Goal: Complete application form: Complete application form

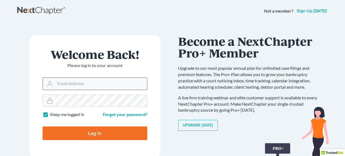
click at [84, 86] on input "Email Address" at bounding box center [101, 83] width 92 height 12
type input "[EMAIL_ADDRESS][DOMAIN_NAME]"
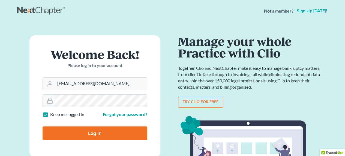
click at [43, 126] on input "Log In" at bounding box center [95, 133] width 105 height 14
type input "Thinking..."
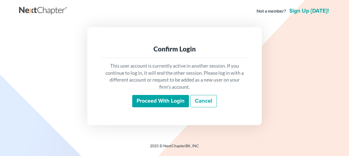
click at [173, 101] on input "Proceed with login" at bounding box center [160, 101] width 57 height 13
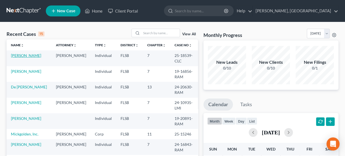
click at [27, 55] on link "[PERSON_NAME]" at bounding box center [26, 55] width 30 height 5
select select "2"
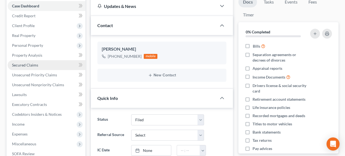
scroll to position [82, 0]
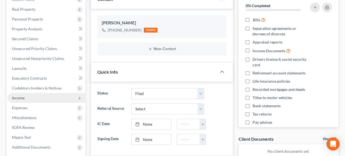
click at [20, 96] on span "Income" at bounding box center [18, 97] width 13 height 5
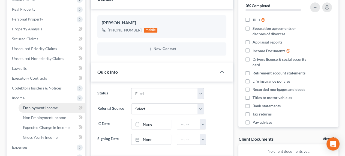
click at [26, 106] on span "Employment Income" at bounding box center [40, 107] width 35 height 5
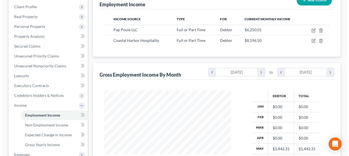
scroll to position [27, 0]
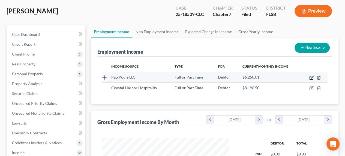
click at [312, 78] on icon "button" at bounding box center [311, 77] width 4 height 4
select select "0"
select select "9"
select select "3"
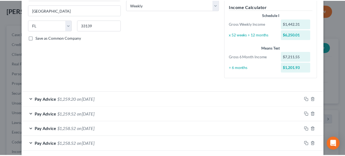
scroll to position [147, 0]
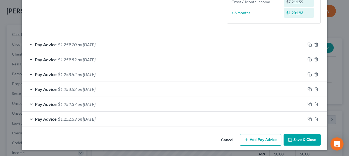
click at [295, 139] on button "Save & Close" at bounding box center [302, 139] width 37 height 11
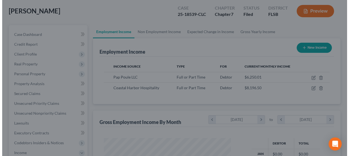
scroll to position [272724, 272683]
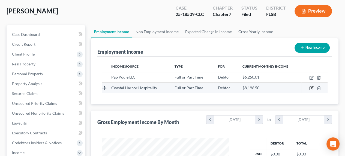
click at [311, 88] on icon "button" at bounding box center [312, 87] width 2 height 2
select select "0"
select select "9"
select select "3"
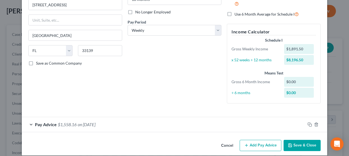
scroll to position [73, 0]
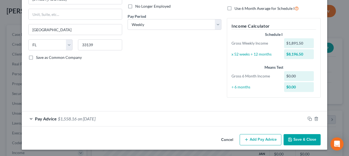
click at [252, 141] on button "Add Pay Advice" at bounding box center [261, 139] width 42 height 11
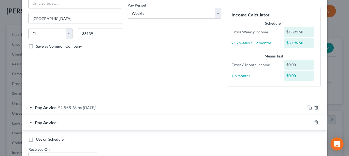
scroll to position [82, 0]
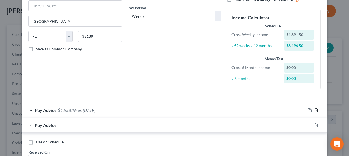
click at [315, 109] on polyline "button" at bounding box center [316, 109] width 3 height 0
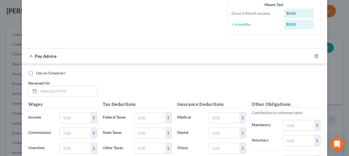
scroll to position [136, 0]
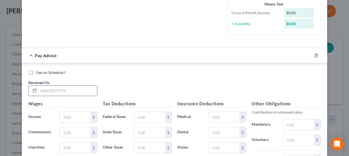
click at [68, 89] on input "text" at bounding box center [68, 90] width 58 height 10
click at [76, 90] on input "text" at bounding box center [68, 90] width 58 height 10
type input "06272025"
click at [51, 114] on label "Income *" at bounding box center [41, 116] width 31 height 11
click at [32, 90] on icon at bounding box center [34, 90] width 4 height 4
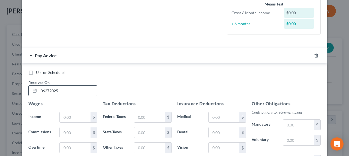
click at [32, 90] on icon at bounding box center [34, 90] width 4 height 4
drag, startPoint x: 51, startPoint y: 89, endPoint x: 31, endPoint y: 89, distance: 20.7
click at [31, 89] on div "06272025" at bounding box center [62, 90] width 69 height 11
type input "[DATE]"
click at [81, 116] on input "text" at bounding box center [75, 117] width 31 height 10
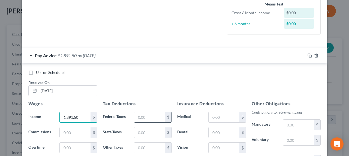
type input "1,891.50"
click at [155, 118] on input "text" at bounding box center [149, 117] width 31 height 10
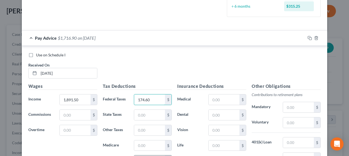
scroll to position [164, 0]
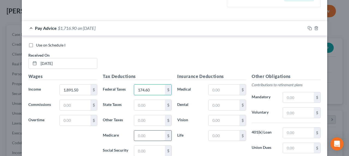
type input "174.60"
click at [147, 134] on input "text" at bounding box center [149, 135] width 31 height 10
type input "27.21"
click at [144, 151] on input "text" at bounding box center [149, 150] width 31 height 10
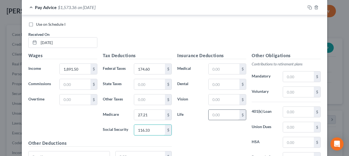
scroll to position [218, 0]
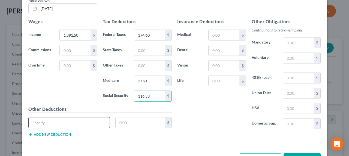
type input "116.33"
click at [73, 120] on input "text" at bounding box center [69, 122] width 81 height 10
type input "Aflac Pre Tax"
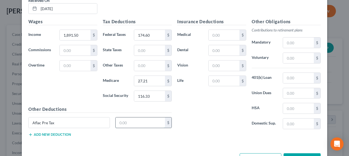
click at [128, 122] on input "text" at bounding box center [141, 122] width 50 height 10
type input "15.20"
click at [57, 122] on input "Aflac Pre Tax" at bounding box center [69, 122] width 81 height 10
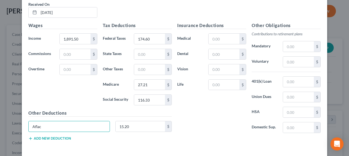
scroll to position [237, 0]
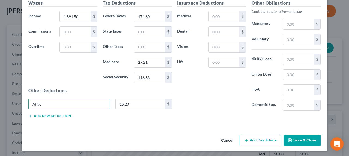
type input "Aflac"
click at [222, 95] on div "Insurance Deductions Medical $ Dental $ Vision $ Life $" at bounding box center [212, 57] width 74 height 115
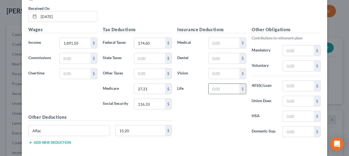
scroll to position [182, 0]
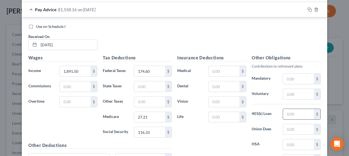
click at [289, 115] on input "text" at bounding box center [298, 114] width 31 height 10
click at [290, 146] on input "text" at bounding box center [298, 144] width 31 height 10
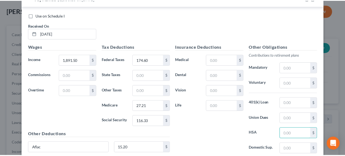
scroll to position [237, 0]
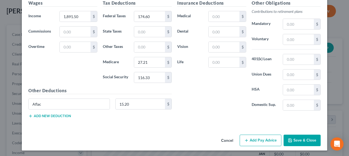
click at [303, 140] on button "Save & Close" at bounding box center [302, 139] width 37 height 11
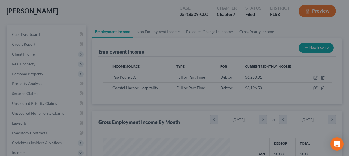
scroll to position [272724, 272683]
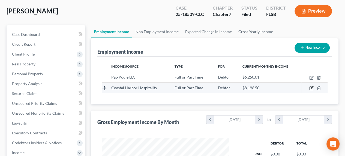
click at [311, 88] on icon "button" at bounding box center [312, 87] width 2 height 2
select select "0"
select select "9"
select select "3"
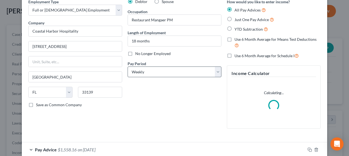
scroll to position [57, 0]
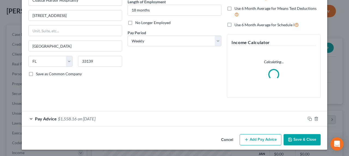
click at [263, 140] on button "Add Pay Advice" at bounding box center [261, 139] width 42 height 11
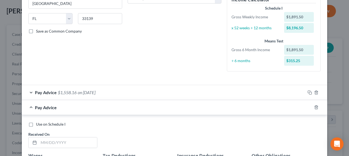
scroll to position [166, 0]
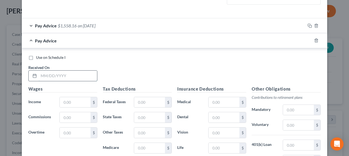
click at [65, 74] on input "text" at bounding box center [68, 75] width 58 height 10
type input "[DATE]"
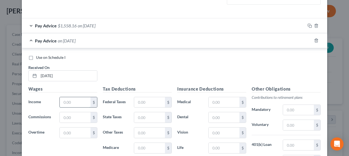
click at [74, 101] on input "text" at bounding box center [75, 102] width 31 height 10
click at [65, 101] on input "text" at bounding box center [75, 102] width 31 height 10
type input "1,847.50"
click at [159, 100] on input "text" at bounding box center [149, 102] width 31 height 10
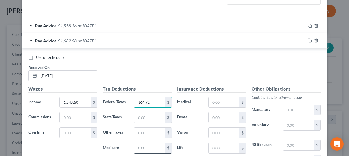
type input "164.92"
click at [150, 146] on input "text" at bounding box center [149, 147] width 31 height 10
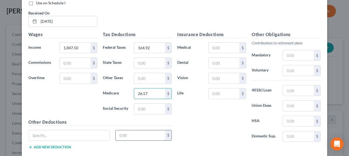
scroll to position [221, 0]
type input "26.57"
click at [141, 107] on input "text" at bounding box center [149, 108] width 31 height 10
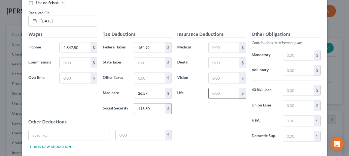
type input "113.60"
click at [232, 91] on input "text" at bounding box center [224, 93] width 31 height 10
click at [49, 133] on input "text" at bounding box center [69, 135] width 81 height 10
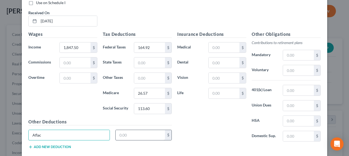
type input "Aflac"
click at [124, 134] on input "text" at bounding box center [141, 135] width 50 height 10
type input "15.20"
click at [231, 61] on input "text" at bounding box center [224, 62] width 31 height 10
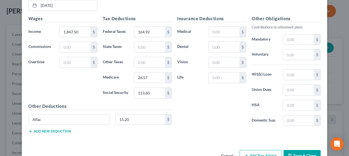
scroll to position [252, 0]
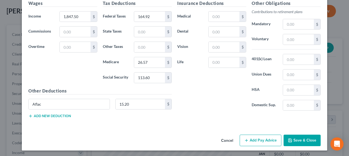
click at [253, 137] on button "Add Pay Advice" at bounding box center [261, 139] width 42 height 11
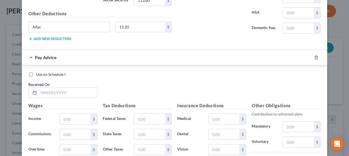
scroll to position [333, 0]
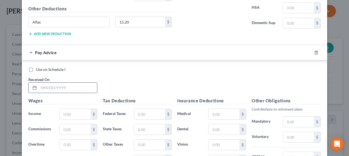
click at [67, 87] on input "text" at bounding box center [68, 87] width 58 height 10
type input "[DATE]"
drag, startPoint x: 69, startPoint y: 114, endPoint x: 74, endPoint y: 114, distance: 5.2
click at [69, 114] on input "text" at bounding box center [75, 114] width 31 height 10
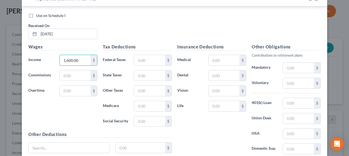
scroll to position [388, 0]
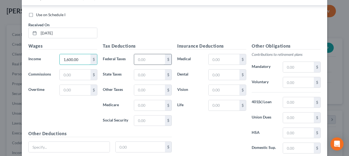
type input "1,600.00"
click at [144, 60] on input "text" at bounding box center [149, 59] width 31 height 10
type input "110.47"
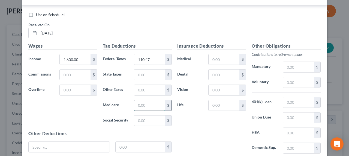
click at [148, 104] on input "text" at bounding box center [149, 105] width 31 height 10
type input "22.98"
click at [139, 121] on input "text" at bounding box center [149, 120] width 31 height 10
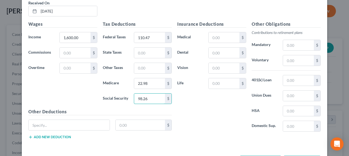
scroll to position [430, 0]
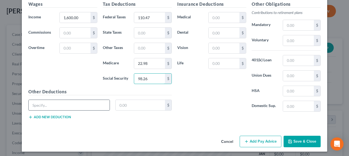
type input "98.26"
click at [44, 103] on input "text" at bounding box center [69, 105] width 81 height 10
type input "A"
type input "aFLAC"
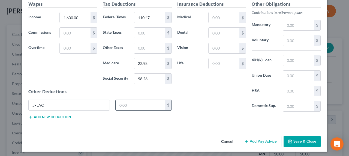
click at [125, 102] on input "text" at bounding box center [141, 105] width 50 height 10
type input "15.20"
click at [291, 101] on input "text" at bounding box center [298, 106] width 31 height 10
click at [264, 139] on button "Add Pay Advice" at bounding box center [261, 140] width 42 height 11
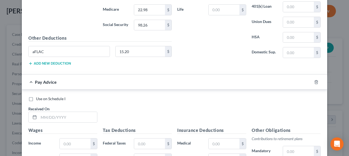
scroll to position [484, 0]
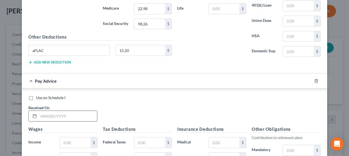
click at [68, 112] on input "text" at bounding box center [68, 115] width 58 height 10
type input "[DATE]"
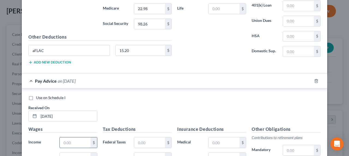
click at [76, 141] on input "text" at bounding box center [75, 142] width 31 height 10
type input "1,600.00"
click at [150, 141] on input "text" at bounding box center [149, 142] width 31 height 10
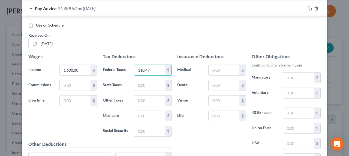
scroll to position [566, 0]
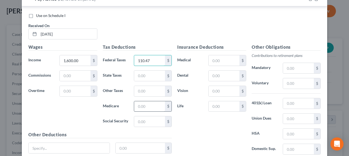
type input "110.47"
click at [141, 103] on input "text" at bounding box center [149, 106] width 31 height 10
type input "22.98"
click at [144, 119] on input "text" at bounding box center [149, 121] width 31 height 10
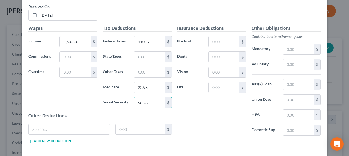
scroll to position [608, 0]
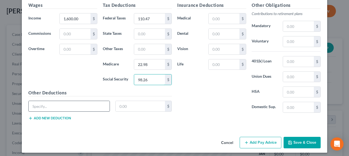
type input "98.26"
click at [55, 103] on input "text" at bounding box center [69, 106] width 81 height 10
type input "Aflac"
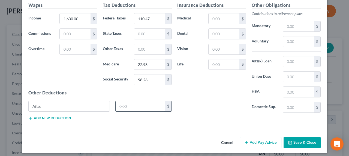
click at [134, 104] on input "text" at bounding box center [141, 106] width 50 height 10
type input "15.20"
click at [263, 139] on button "Add Pay Advice" at bounding box center [261, 141] width 42 height 11
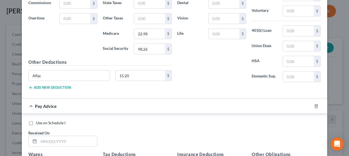
scroll to position [690, 0]
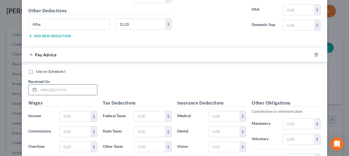
click at [64, 85] on input "text" at bounding box center [68, 89] width 58 height 10
type input "[DATE]"
click at [74, 113] on input "text" at bounding box center [75, 116] width 31 height 10
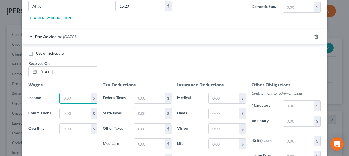
scroll to position [717, 0]
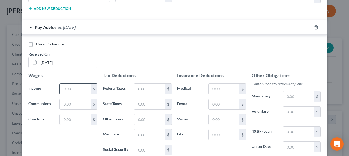
click at [61, 86] on input "text" at bounding box center [75, 88] width 31 height 10
type input "1,600.00"
click at [143, 87] on input "text" at bounding box center [149, 88] width 31 height 10
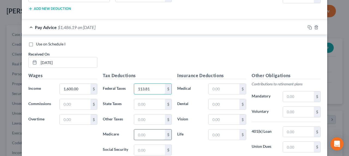
type input "113.81"
click at [142, 131] on input "text" at bounding box center [149, 134] width 31 height 10
type input "23.20"
click at [141, 147] on input "text" at bounding box center [149, 149] width 31 height 10
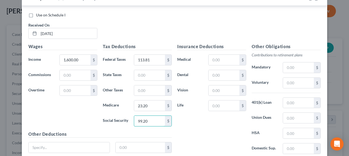
scroll to position [786, 0]
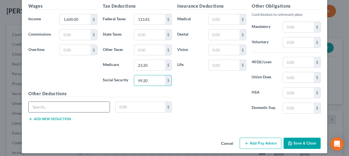
type input "99.20"
click at [44, 105] on input "text" at bounding box center [69, 106] width 81 height 10
click at [289, 104] on input "text" at bounding box center [298, 108] width 31 height 10
click at [263, 140] on button "Add Pay Advice" at bounding box center [261, 142] width 42 height 11
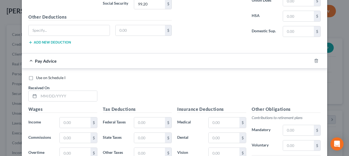
scroll to position [868, 0]
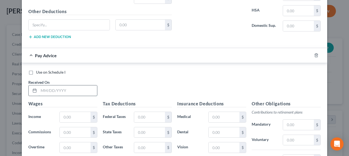
click at [66, 87] on input "text" at bounding box center [68, 90] width 58 height 10
type input "[DATE]"
click at [74, 113] on input "text" at bounding box center [75, 117] width 31 height 10
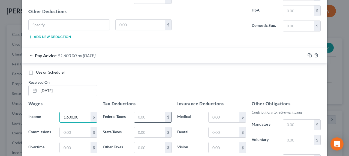
type input "1,600.00"
click at [146, 115] on input "text" at bounding box center [149, 117] width 31 height 10
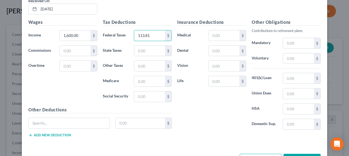
scroll to position [950, 0]
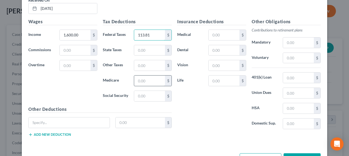
type input "113.81"
click at [141, 75] on input "text" at bounding box center [149, 80] width 31 height 10
type input "23.20"
drag, startPoint x: 151, startPoint y: 91, endPoint x: 155, endPoint y: 86, distance: 7.0
click at [151, 92] on input "text" at bounding box center [149, 96] width 31 height 10
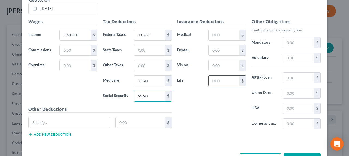
type input "99.20"
click at [216, 77] on input "text" at bounding box center [224, 80] width 31 height 10
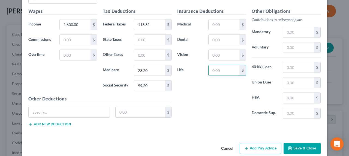
scroll to position [964, 0]
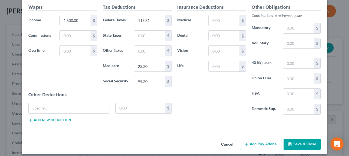
click at [259, 141] on button "Add Pay Advice" at bounding box center [261, 143] width 42 height 11
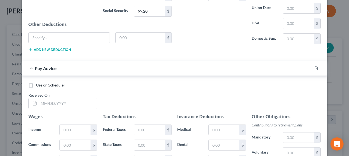
scroll to position [1046, 0]
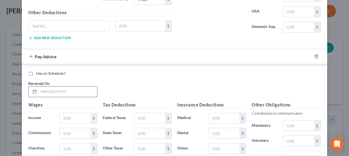
click at [68, 86] on input "text" at bounding box center [68, 91] width 58 height 10
type input "[DATE]"
drag, startPoint x: 73, startPoint y: 112, endPoint x: 89, endPoint y: 107, distance: 16.9
click at [73, 113] on input "text" at bounding box center [75, 118] width 31 height 10
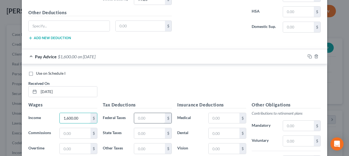
type input "1,600.00"
click at [152, 113] on input "text" at bounding box center [149, 118] width 31 height 10
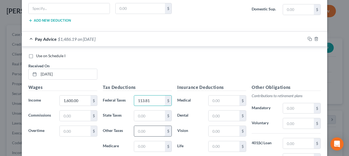
scroll to position [1074, 0]
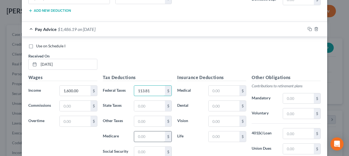
type input "113.81"
click at [144, 133] on input "text" at bounding box center [149, 136] width 31 height 10
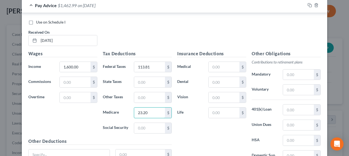
scroll to position [1128, 0]
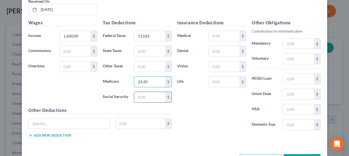
type input "23.20"
click at [148, 92] on input "text" at bounding box center [149, 97] width 31 height 10
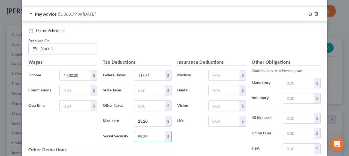
scroll to position [1101, 0]
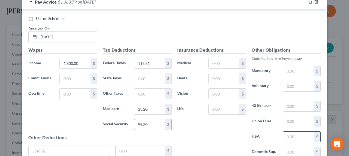
type input "99.20"
click at [295, 131] on input "text" at bounding box center [298, 136] width 31 height 10
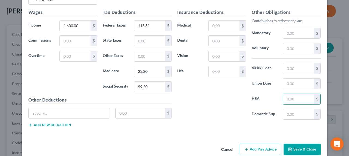
scroll to position [1143, 0]
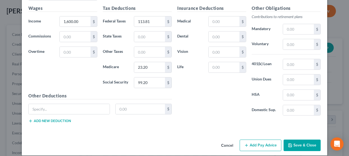
click at [269, 139] on button "Add Pay Advice" at bounding box center [261, 144] width 42 height 11
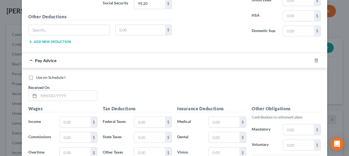
scroll to position [1224, 0]
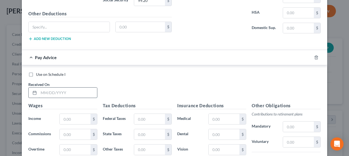
click at [75, 87] on input "text" at bounding box center [68, 92] width 58 height 10
type input "[DATE]"
drag, startPoint x: 81, startPoint y: 112, endPoint x: 83, endPoint y: 111, distance: 2.8
click at [81, 113] on input "text" at bounding box center [75, 118] width 31 height 10
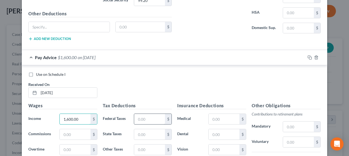
type input "1,600.00"
click at [144, 113] on input "text" at bounding box center [149, 118] width 31 height 10
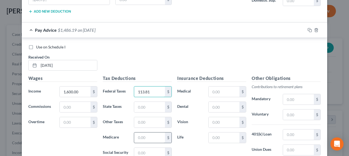
type input "113.81"
click at [136, 132] on input "text" at bounding box center [149, 137] width 31 height 10
type input "23.20"
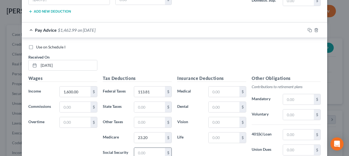
click at [145, 147] on input "text" at bounding box center [149, 152] width 31 height 10
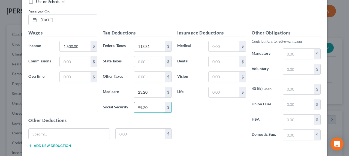
scroll to position [1321, 0]
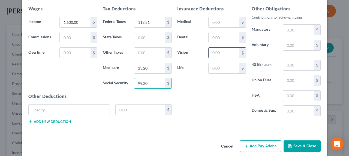
type input "99.20"
click at [222, 50] on input "text" at bounding box center [224, 52] width 31 height 10
click at [259, 140] on button "Add Pay Advice" at bounding box center [261, 145] width 42 height 11
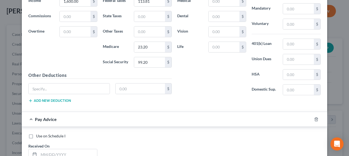
scroll to position [1376, 0]
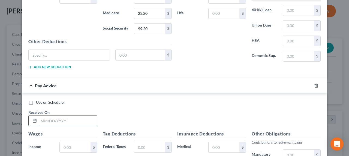
click at [73, 115] on input "text" at bounding box center [68, 120] width 58 height 10
type input "[DATE]"
click at [72, 142] on input "text" at bounding box center [75, 147] width 31 height 10
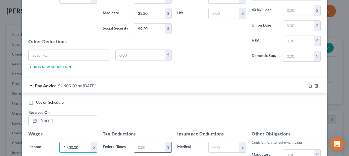
type input "1,600.00"
click at [144, 142] on input "text" at bounding box center [149, 147] width 31 height 10
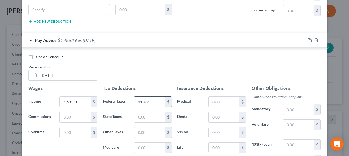
scroll to position [1430, 0]
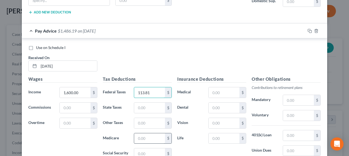
type input "113.81"
click at [143, 133] on input "text" at bounding box center [149, 138] width 31 height 10
type input "23.20"
drag, startPoint x: 139, startPoint y: 148, endPoint x: 139, endPoint y: 145, distance: 2.7
click at [139, 148] on input "text" at bounding box center [149, 153] width 31 height 10
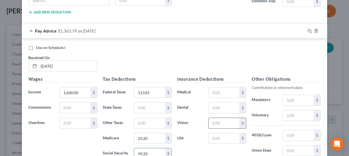
type input "99.20"
click at [219, 118] on input "text" at bounding box center [224, 123] width 31 height 10
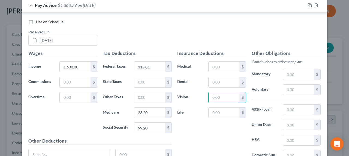
scroll to position [1499, 0]
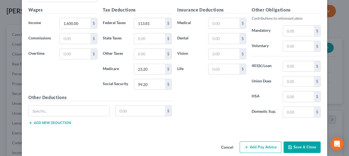
drag, startPoint x: 268, startPoint y: 141, endPoint x: 332, endPoint y: 84, distance: 85.8
click at [270, 141] on button "Add Pay Advice" at bounding box center [261, 146] width 42 height 11
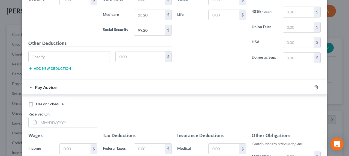
scroll to position [1554, 0]
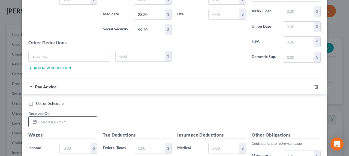
click at [65, 116] on input "text" at bounding box center [68, 121] width 58 height 10
type input "[DATE]"
click at [69, 143] on input "text" at bounding box center [75, 148] width 31 height 10
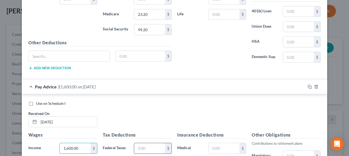
type input "1,600.00"
click at [156, 143] on input "text" at bounding box center [149, 148] width 31 height 10
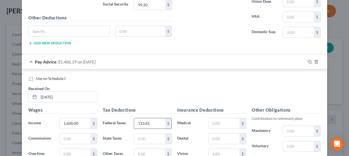
scroll to position [1608, 0]
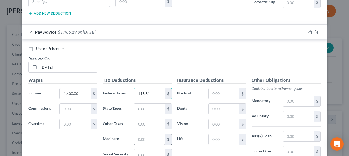
type input "113.81"
click at [138, 134] on input "text" at bounding box center [149, 139] width 31 height 10
type input "23.20"
click at [143, 149] on input "text" at bounding box center [149, 154] width 31 height 10
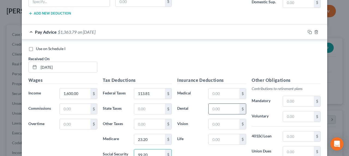
type input "99.20"
click at [214, 103] on input "text" at bounding box center [224, 108] width 31 height 10
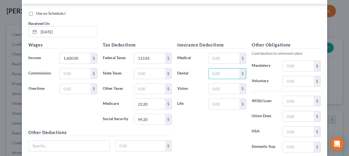
scroll to position [1677, 0]
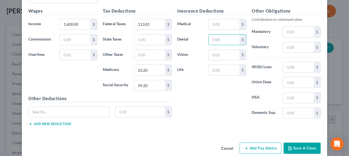
click at [253, 142] on button "Add Pay Advice" at bounding box center [261, 147] width 42 height 11
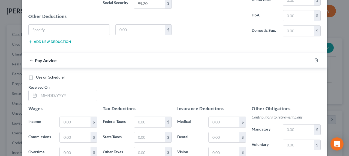
scroll to position [1759, 0]
click at [61, 90] on input "text" at bounding box center [68, 95] width 58 height 10
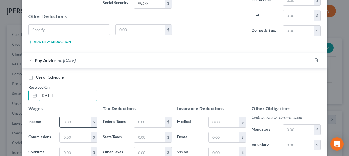
type input "[DATE]"
drag, startPoint x: 71, startPoint y: 109, endPoint x: 167, endPoint y: 98, distance: 96.9
click at [75, 116] on div "$" at bounding box center [78, 121] width 38 height 11
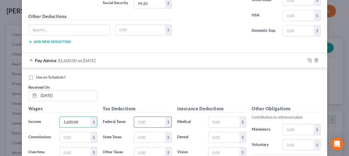
type input "1,600.00"
click at [147, 116] on input "text" at bounding box center [149, 121] width 31 height 10
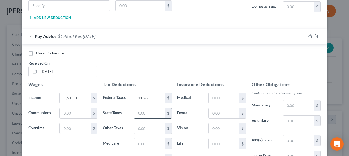
scroll to position [1814, 0]
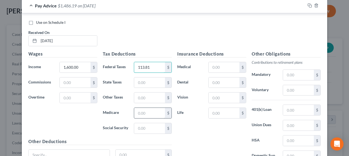
type input "113.81"
click at [146, 107] on input "text" at bounding box center [149, 112] width 31 height 10
type input "23.20"
click at [144, 123] on input "text" at bounding box center [149, 128] width 31 height 10
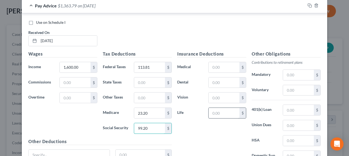
type input "99.20"
click at [225, 107] on input "text" at bounding box center [224, 112] width 31 height 10
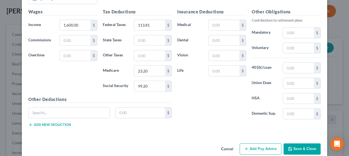
click at [261, 143] on button "Add Pay Advice" at bounding box center [261, 148] width 42 height 11
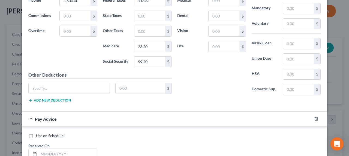
scroll to position [1910, 0]
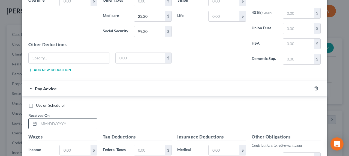
click at [69, 118] on input "text" at bounding box center [68, 123] width 58 height 10
type input "[DATE]"
click at [77, 145] on input "text" at bounding box center [75, 150] width 31 height 10
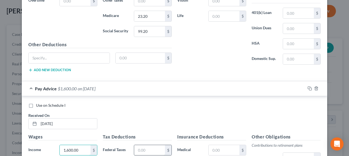
type input "1,600.00"
click at [146, 145] on input "text" at bounding box center [149, 150] width 31 height 10
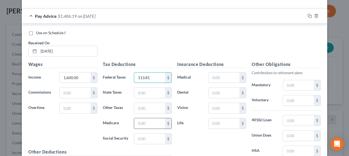
scroll to position [1992, 0]
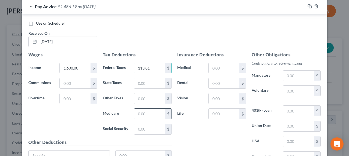
type input "113.81"
click at [144, 108] on input "text" at bounding box center [149, 113] width 31 height 10
type input "23.20"
click at [153, 124] on input "text" at bounding box center [149, 129] width 31 height 10
type input "99.20"
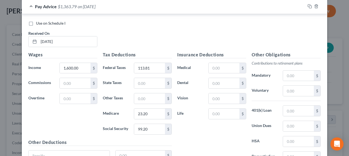
click at [192, 108] on label "Life" at bounding box center [190, 113] width 31 height 11
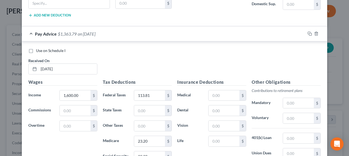
scroll to position [2034, 0]
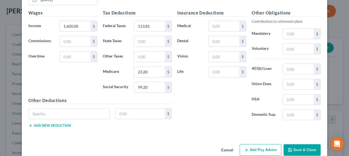
click at [261, 144] on button "Add Pay Advice" at bounding box center [261, 149] width 42 height 11
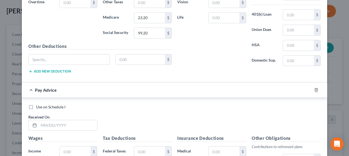
scroll to position [2088, 0]
click at [70, 119] on input "text" at bounding box center [68, 124] width 58 height 10
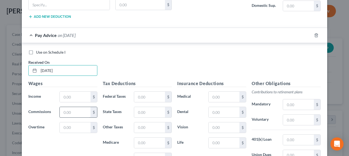
scroll to position [2143, 0]
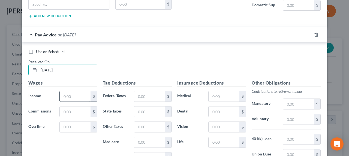
type input "[DATE]"
click at [70, 91] on input "text" at bounding box center [75, 96] width 31 height 10
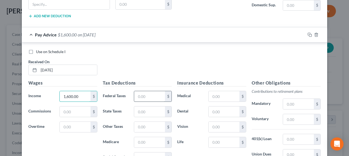
type input "1,600.00"
click at [147, 91] on input "text" at bounding box center [149, 96] width 31 height 10
type input "113.81"
drag, startPoint x: 145, startPoint y: 130, endPoint x: 147, endPoint y: 127, distance: 4.2
click at [147, 137] on input "text" at bounding box center [149, 142] width 31 height 10
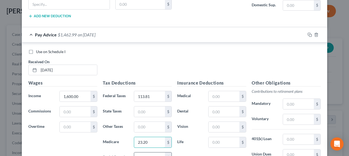
type input "23.20"
drag, startPoint x: 148, startPoint y: 145, endPoint x: 152, endPoint y: 141, distance: 6.0
click at [150, 152] on input "text" at bounding box center [149, 157] width 31 height 10
type input "99.20"
click at [223, 106] on input "text" at bounding box center [224, 111] width 31 height 10
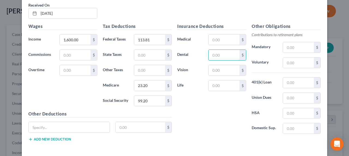
scroll to position [2212, 0]
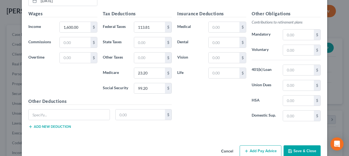
click at [267, 145] on button "Add Pay Advice" at bounding box center [261, 150] width 42 height 11
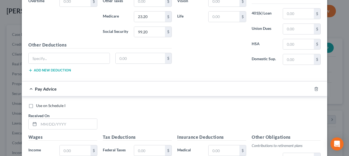
scroll to position [2294, 0]
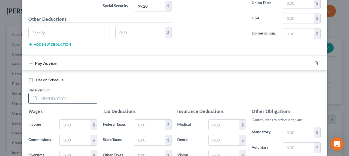
click at [64, 93] on input "text" at bounding box center [68, 98] width 58 height 10
type input "[DATE]"
drag, startPoint x: 77, startPoint y: 112, endPoint x: 117, endPoint y: 105, distance: 39.8
click at [77, 119] on input "text" at bounding box center [75, 124] width 31 height 10
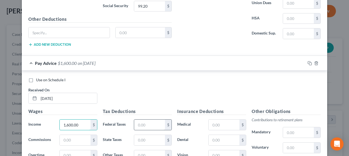
type input "1,600.00"
click at [146, 119] on input "text" at bounding box center [149, 124] width 31 height 10
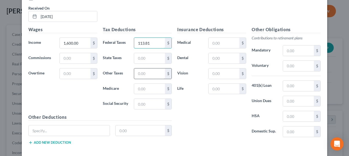
scroll to position [2376, 0]
type input "113.81"
click at [141, 83] on input "text" at bounding box center [149, 88] width 31 height 10
type input "23.20"
click at [148, 98] on input "text" at bounding box center [149, 103] width 31 height 10
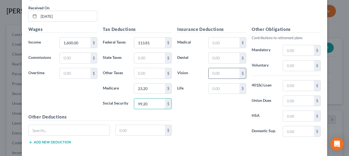
type input "99.20"
click at [212, 68] on input "text" at bounding box center [224, 73] width 31 height 10
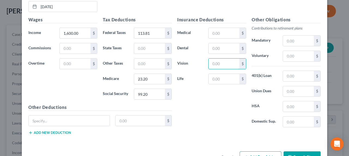
scroll to position [2390, 0]
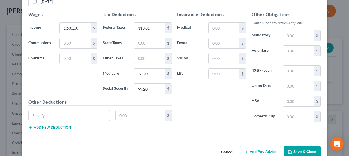
click at [267, 146] on button "Add Pay Advice" at bounding box center [261, 151] width 42 height 11
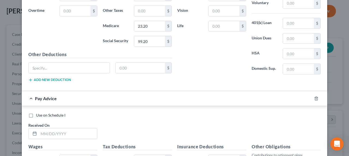
scroll to position [2500, 0]
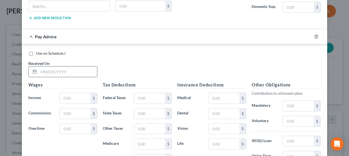
click at [68, 66] on input "text" at bounding box center [68, 71] width 58 height 10
type input "[DATE]"
drag, startPoint x: 74, startPoint y: 87, endPoint x: 89, endPoint y: 83, distance: 15.7
click at [74, 93] on input "text" at bounding box center [75, 98] width 31 height 10
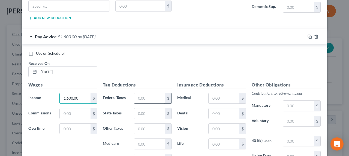
type input "1,600.00"
click at [142, 93] on input "text" at bounding box center [149, 98] width 31 height 10
type input "113.81"
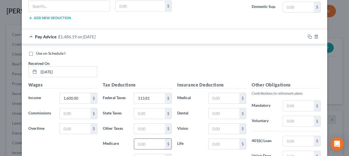
click at [147, 138] on input "text" at bounding box center [149, 143] width 31 height 10
type input "23.20"
click at [146, 154] on input "text" at bounding box center [149, 159] width 31 height 10
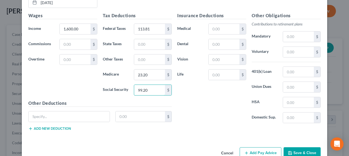
type input "99.20"
click at [260, 147] on button "Add Pay Advice" at bounding box center [261, 152] width 42 height 11
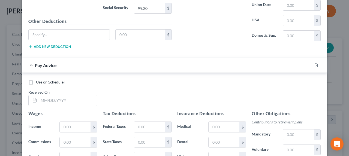
scroll to position [2650, 0]
click at [67, 95] on input "text" at bounding box center [68, 100] width 58 height 10
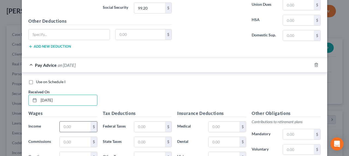
type input "[DATE]"
click at [83, 121] on input "text" at bounding box center [75, 126] width 31 height 10
click at [74, 121] on input "text" at bounding box center [75, 126] width 31 height 10
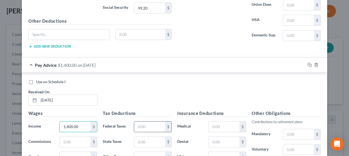
type input "1,400.00"
click at [148, 121] on input "text" at bounding box center [149, 126] width 31 height 10
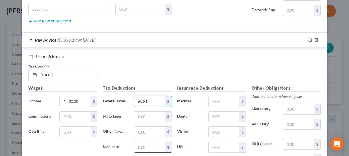
scroll to position [2732, 0]
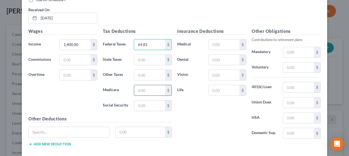
type input "69.81"
click at [144, 85] on input "text" at bounding box center [149, 90] width 31 height 10
type input "20.30"
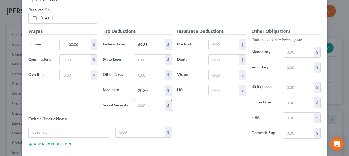
click at [141, 100] on input "text" at bounding box center [149, 105] width 31 height 10
type input "86.80"
click at [280, 97] on div "$" at bounding box center [301, 102] width 43 height 11
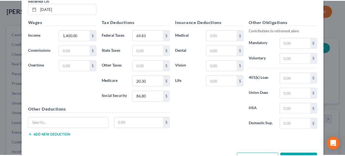
scroll to position [2747, 0]
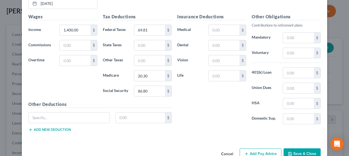
click at [291, 148] on button "Save & Close" at bounding box center [302, 153] width 37 height 11
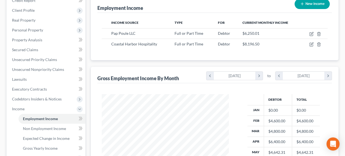
scroll to position [136, 0]
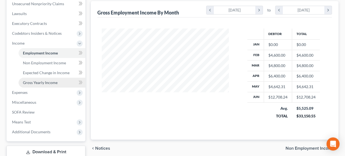
click at [47, 83] on span "Gross Yearly Income" at bounding box center [40, 82] width 35 height 5
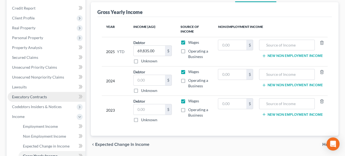
scroll to position [82, 0]
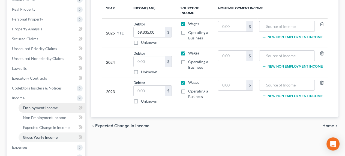
click at [36, 109] on span "Employment Income" at bounding box center [40, 107] width 35 height 5
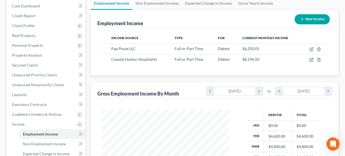
scroll to position [136, 0]
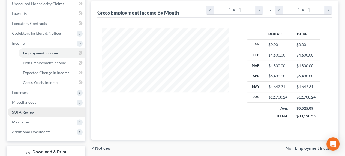
click at [29, 113] on span "SOFA Review" at bounding box center [23, 111] width 23 height 5
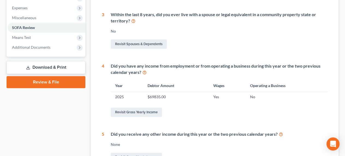
scroll to position [191, 0]
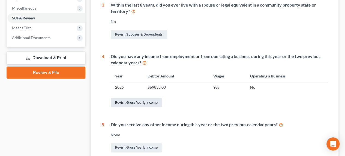
click at [128, 102] on link "Revisit Gross Yearly Income" at bounding box center [136, 102] width 51 height 9
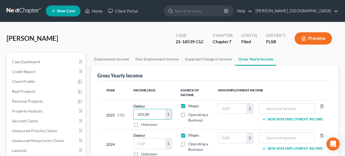
drag, startPoint x: 150, startPoint y: 112, endPoint x: 130, endPoint y: 112, distance: 20.5
click at [130, 112] on td "Debtor 331.00 $ Unknown Balance Undetermined 331.00 $ Unknown" at bounding box center [152, 114] width 47 height 29
drag, startPoint x: 153, startPoint y: 113, endPoint x: 135, endPoint y: 116, distance: 18.8
click at [135, 116] on input "3,331" at bounding box center [149, 114] width 31 height 10
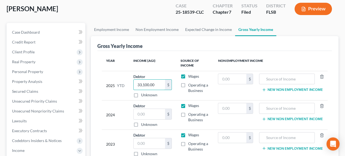
scroll to position [82, 0]
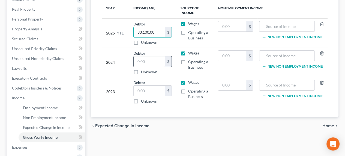
type input "33,100.00"
click at [157, 65] on input "text" at bounding box center [149, 61] width 31 height 10
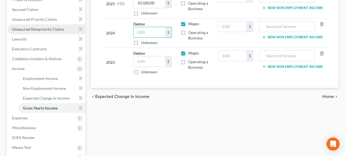
scroll to position [55, 0]
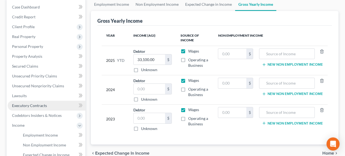
click at [18, 105] on span "Executory Contracts" at bounding box center [29, 105] width 35 height 5
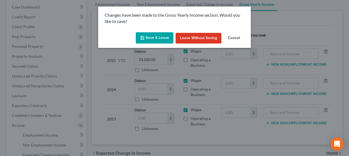
click at [232, 40] on button "Cancel" at bounding box center [234, 38] width 21 height 11
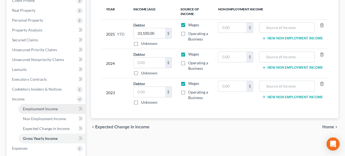
scroll to position [136, 0]
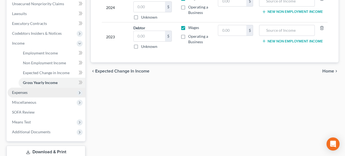
click at [20, 92] on span "Expenses" at bounding box center [20, 92] width 16 height 5
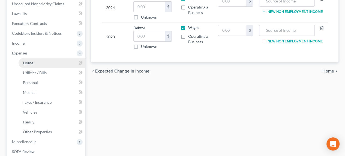
click at [33, 64] on span "Home" at bounding box center [28, 62] width 10 height 5
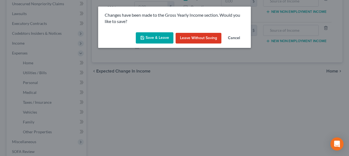
click at [239, 38] on button "Cancel" at bounding box center [234, 38] width 21 height 11
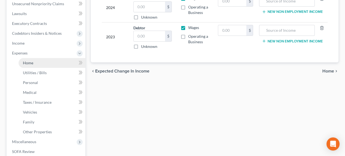
click at [32, 63] on span "Home" at bounding box center [28, 62] width 10 height 5
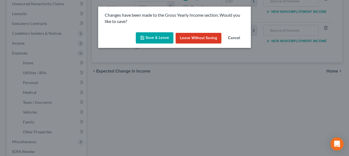
click at [150, 37] on button "Save & Leave" at bounding box center [155, 37] width 38 height 11
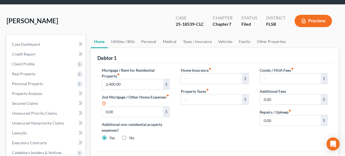
scroll to position [27, 0]
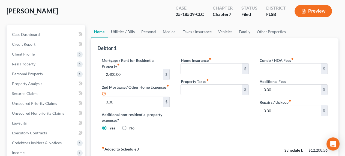
click at [118, 31] on link "Utilities / Bills" at bounding box center [123, 31] width 30 height 13
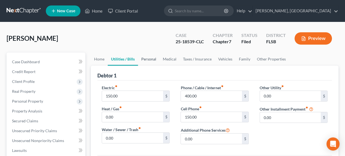
click at [151, 59] on link "Personal" at bounding box center [149, 58] width 22 height 13
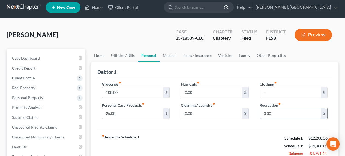
scroll to position [55, 0]
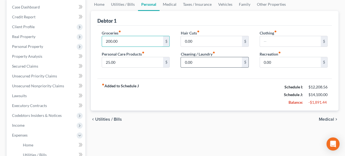
type input "200.00"
click at [218, 60] on input "0.00" at bounding box center [211, 62] width 61 height 10
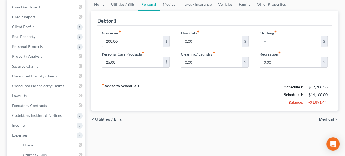
click at [290, 88] on strong "Schedule I:" at bounding box center [294, 86] width 19 height 5
click at [298, 92] on div "Schedule J:" at bounding box center [293, 94] width 25 height 5
click at [279, 63] on input "0.00" at bounding box center [290, 62] width 61 height 10
click at [169, 7] on link "Medical" at bounding box center [170, 4] width 20 height 13
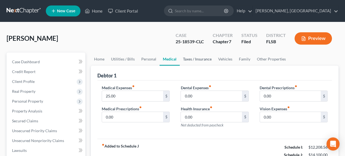
click at [194, 58] on link "Taxes / Insurance" at bounding box center [197, 58] width 35 height 13
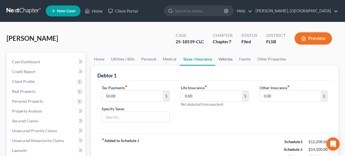
click at [223, 60] on link "Vehicles" at bounding box center [225, 58] width 21 height 13
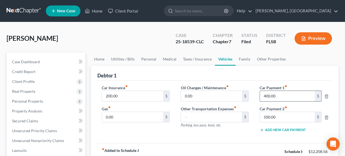
click at [283, 98] on input "400.00" at bounding box center [287, 96] width 55 height 10
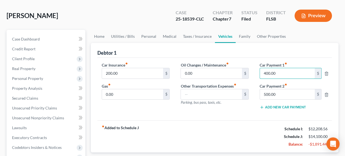
scroll to position [55, 0]
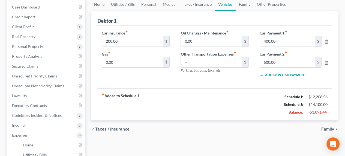
click at [292, 75] on button "Add New Car Payment" at bounding box center [283, 75] width 46 height 4
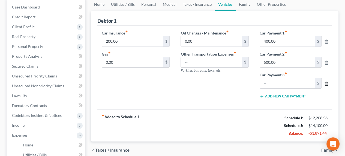
click at [325, 84] on icon "button" at bounding box center [326, 83] width 4 height 4
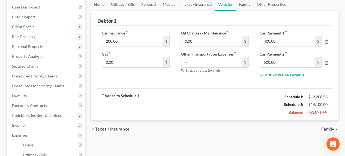
click at [287, 52] on icon "fiber_manual_record" at bounding box center [286, 52] width 3 height 3
click at [96, 4] on link "Home" at bounding box center [99, 4] width 17 height 13
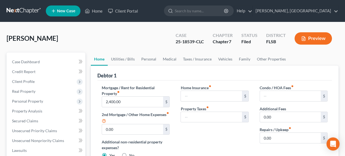
click at [320, 40] on button "Preview" at bounding box center [313, 38] width 37 height 12
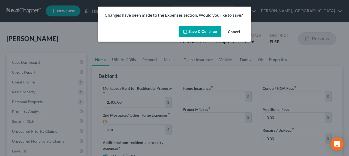
click at [203, 32] on button "Save & Continue" at bounding box center [200, 31] width 43 height 11
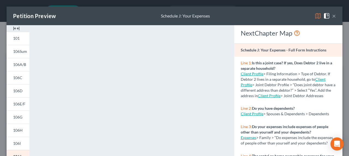
click at [332, 15] on button "×" at bounding box center [334, 16] width 4 height 7
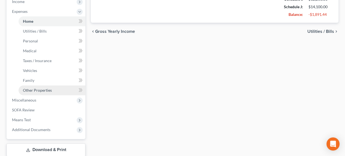
scroll to position [213, 0]
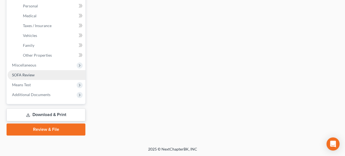
click at [20, 73] on span "SOFA Review" at bounding box center [23, 74] width 23 height 5
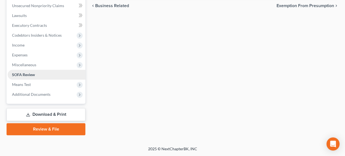
drag, startPoint x: 20, startPoint y: 73, endPoint x: 28, endPoint y: 73, distance: 7.9
click at [20, 73] on ul "Case Dashboard Payments Invoices Payments Payments Credit Report Client Profile" at bounding box center [47, 10] width 78 height 177
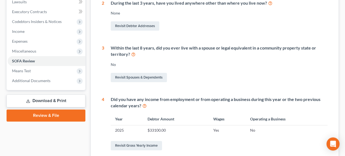
scroll to position [164, 0]
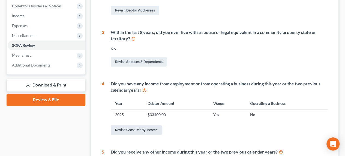
click at [126, 130] on link "Revisit Gross Yearly Income" at bounding box center [136, 129] width 51 height 9
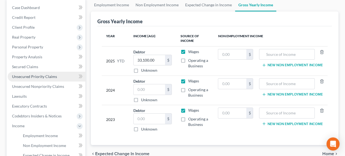
scroll to position [82, 0]
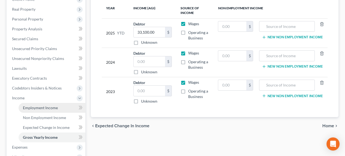
click at [31, 107] on span "Employment Income" at bounding box center [40, 107] width 35 height 5
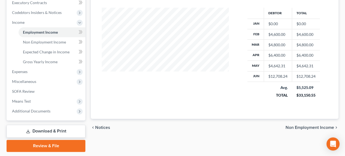
scroll to position [164, 0]
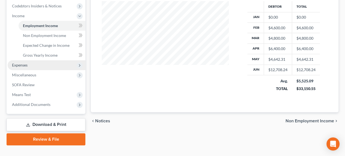
click at [23, 64] on span "Expenses" at bounding box center [20, 64] width 16 height 5
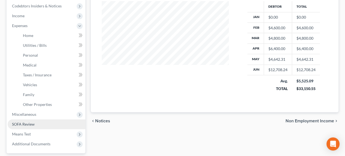
click at [34, 123] on span "SOFA Review" at bounding box center [23, 123] width 23 height 5
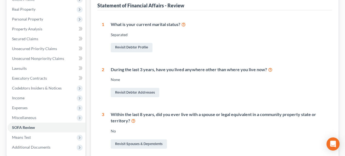
scroll to position [164, 0]
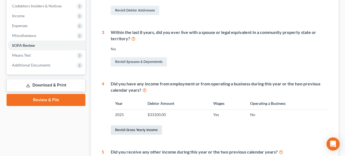
click at [121, 126] on link "Revisit Gross Yearly Income" at bounding box center [136, 129] width 51 height 9
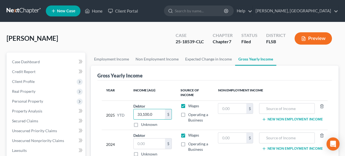
type input "33,100.00"
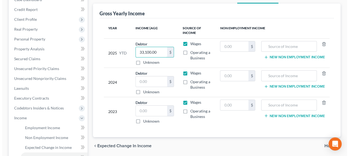
scroll to position [136, 0]
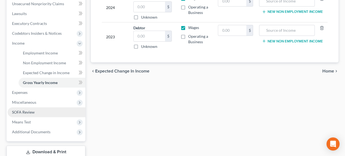
click at [23, 113] on span "SOFA Review" at bounding box center [23, 111] width 23 height 5
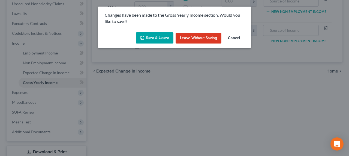
click at [161, 39] on button "Save & Leave" at bounding box center [155, 37] width 38 height 11
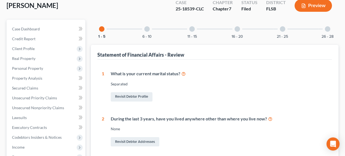
scroll to position [27, 0]
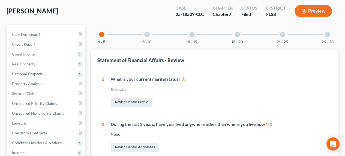
click at [147, 33] on div at bounding box center [146, 34] width 5 height 5
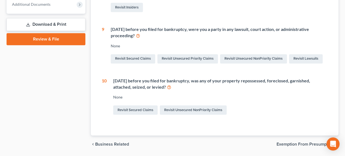
scroll to position [215, 0]
